Goal: Find contact information: Obtain details needed to contact an individual or organization

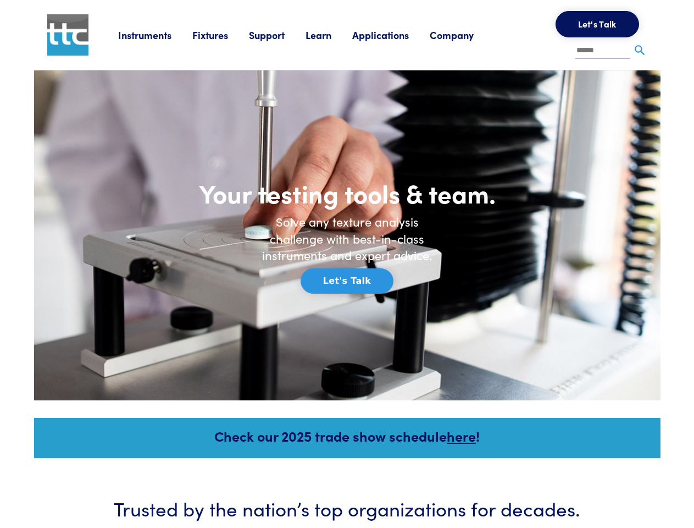
click at [347, 264] on h6 "Solve any texture analysis challenge with best-in-class instruments and expert …" at bounding box center [347, 238] width 187 height 51
click at [156, 35] on link "Instruments" at bounding box center [155, 35] width 74 height 14
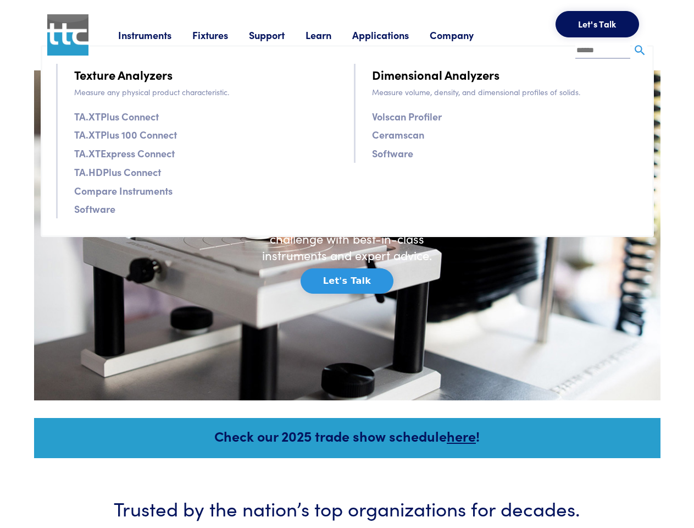
click at [222, 35] on link "Fixtures" at bounding box center [220, 35] width 57 height 14
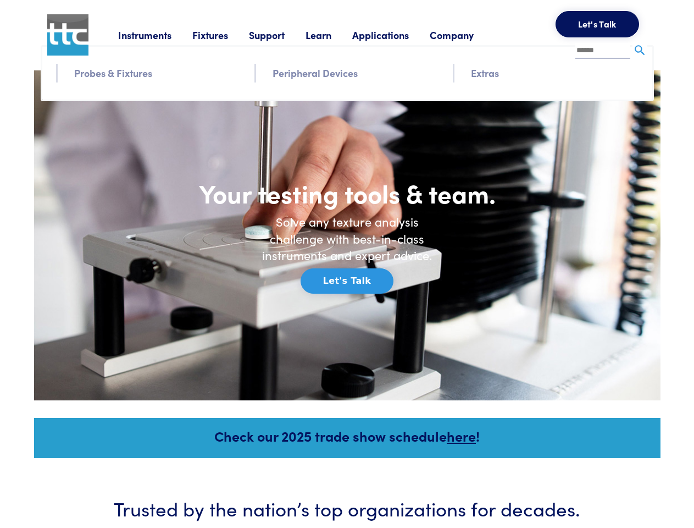
click at [279, 35] on link "Support" at bounding box center [277, 35] width 57 height 14
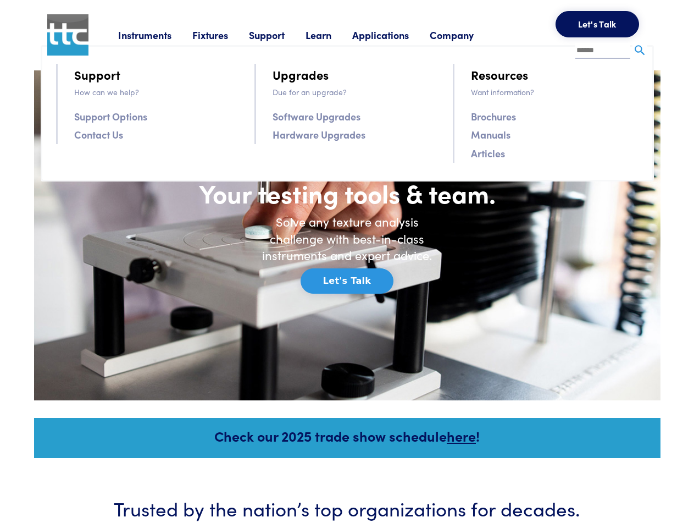
click at [332, 35] on link "Learn" at bounding box center [329, 35] width 47 height 14
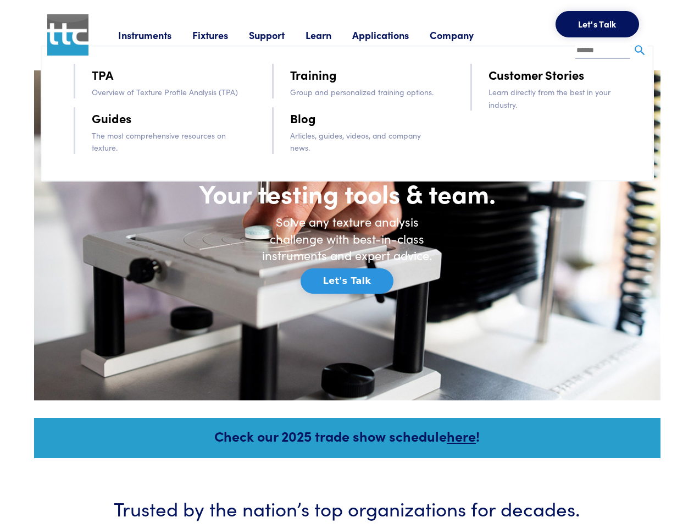
click at [395, 35] on link "Applications" at bounding box center [390, 35] width 77 height 14
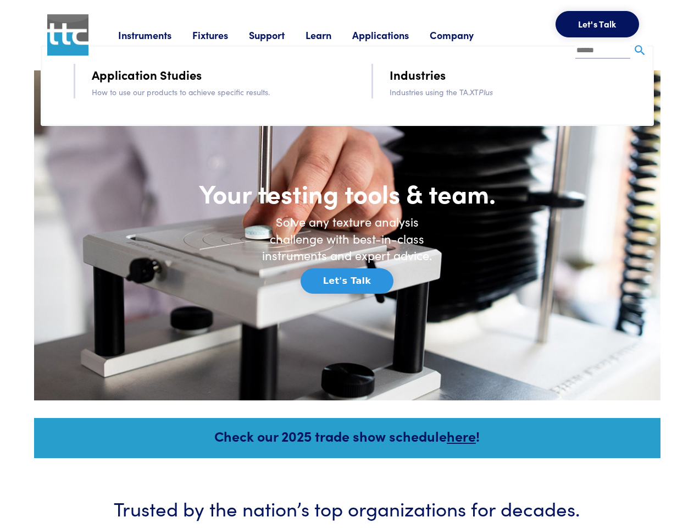
click at [466, 35] on link "Company" at bounding box center [462, 35] width 65 height 14
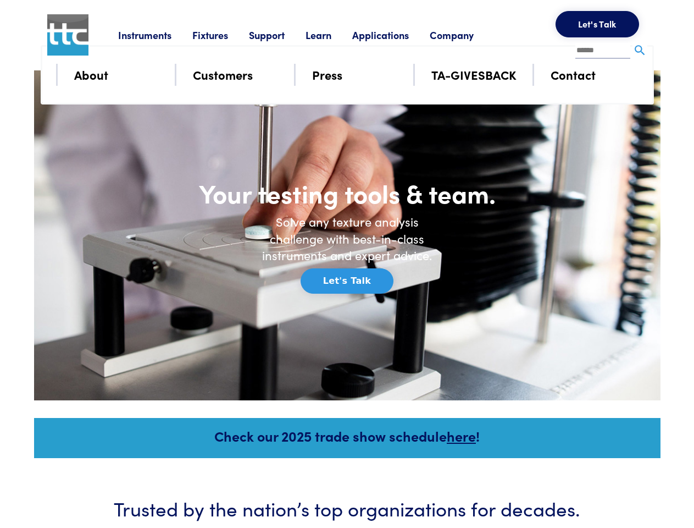
click at [597, 24] on button "Let's Talk" at bounding box center [598, 24] width 84 height 26
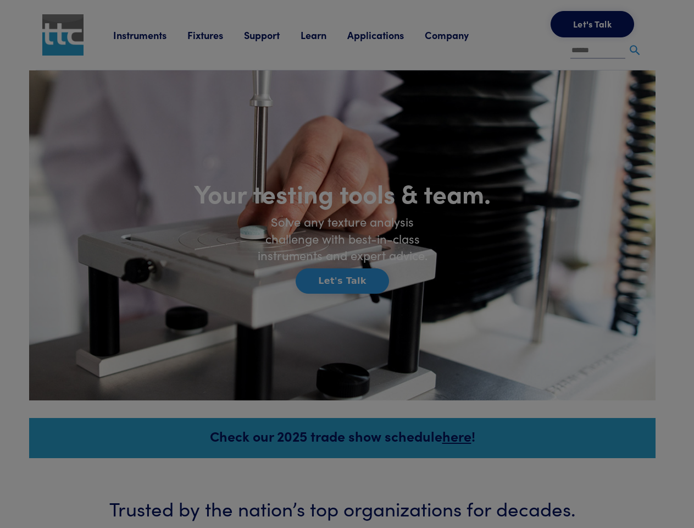
click at [0, 0] on div "**********" at bounding box center [0, 0] width 0 height 0
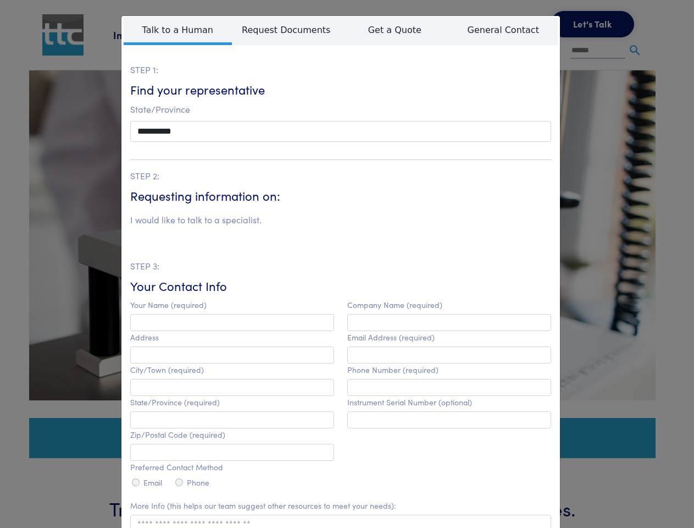
click at [347, 300] on label "Company Name (required)" at bounding box center [394, 304] width 95 height 9
